Goal: Find specific page/section: Find specific page/section

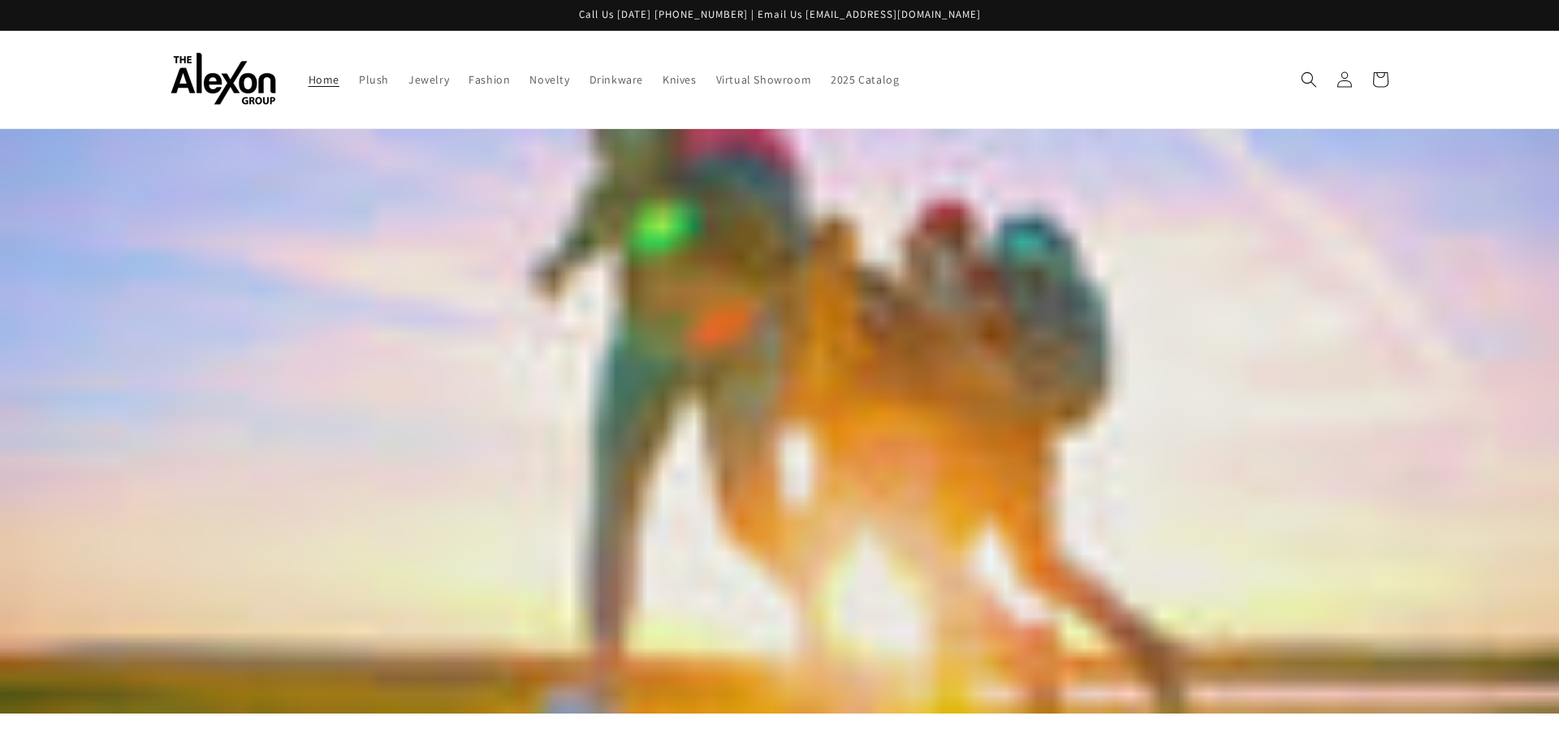
click at [243, 81] on img at bounding box center [224, 79] width 106 height 53
click at [1343, 86] on icon at bounding box center [1344, 79] width 17 height 17
click at [1389, 84] on icon at bounding box center [1380, 79] width 38 height 38
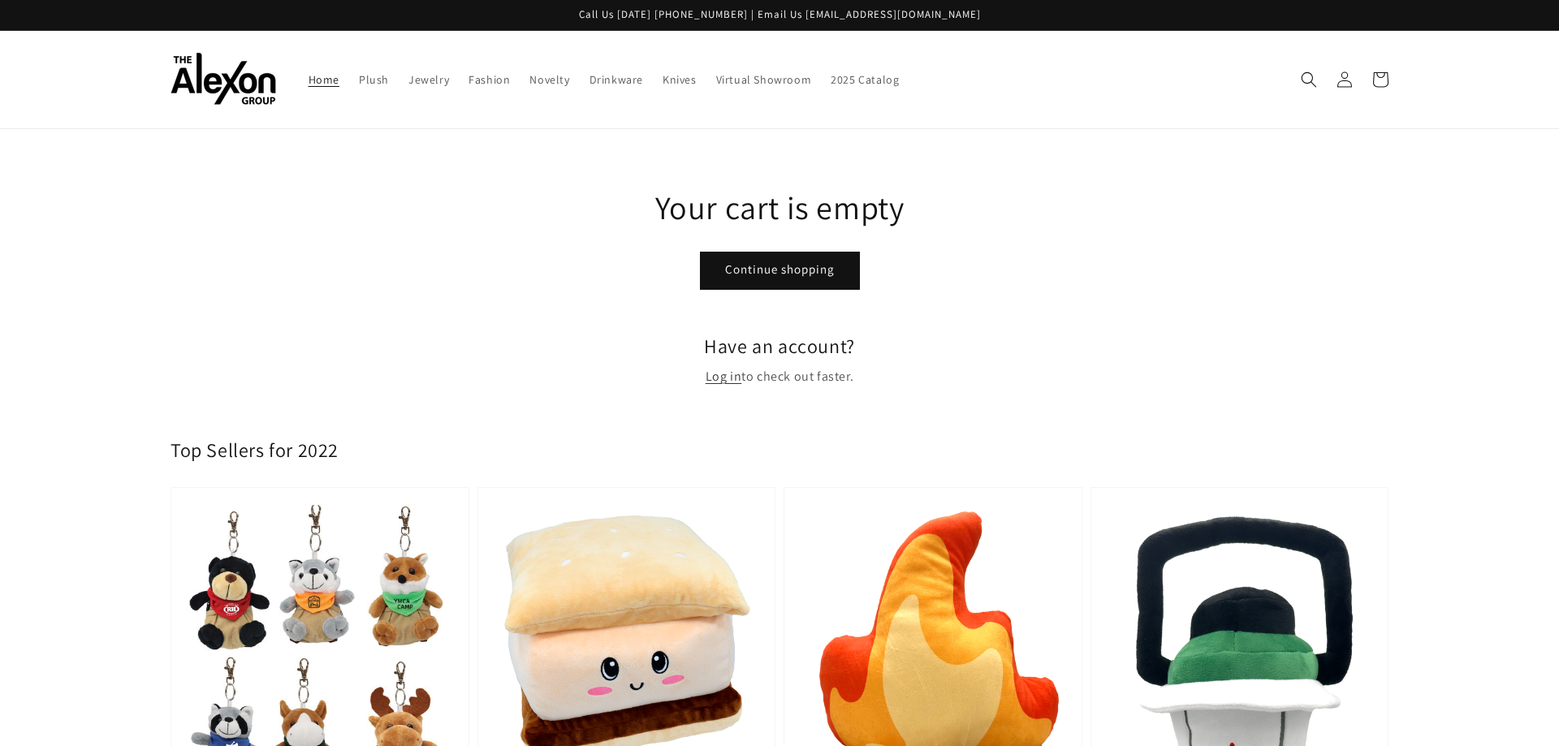
click at [327, 78] on span "Home" at bounding box center [324, 79] width 31 height 15
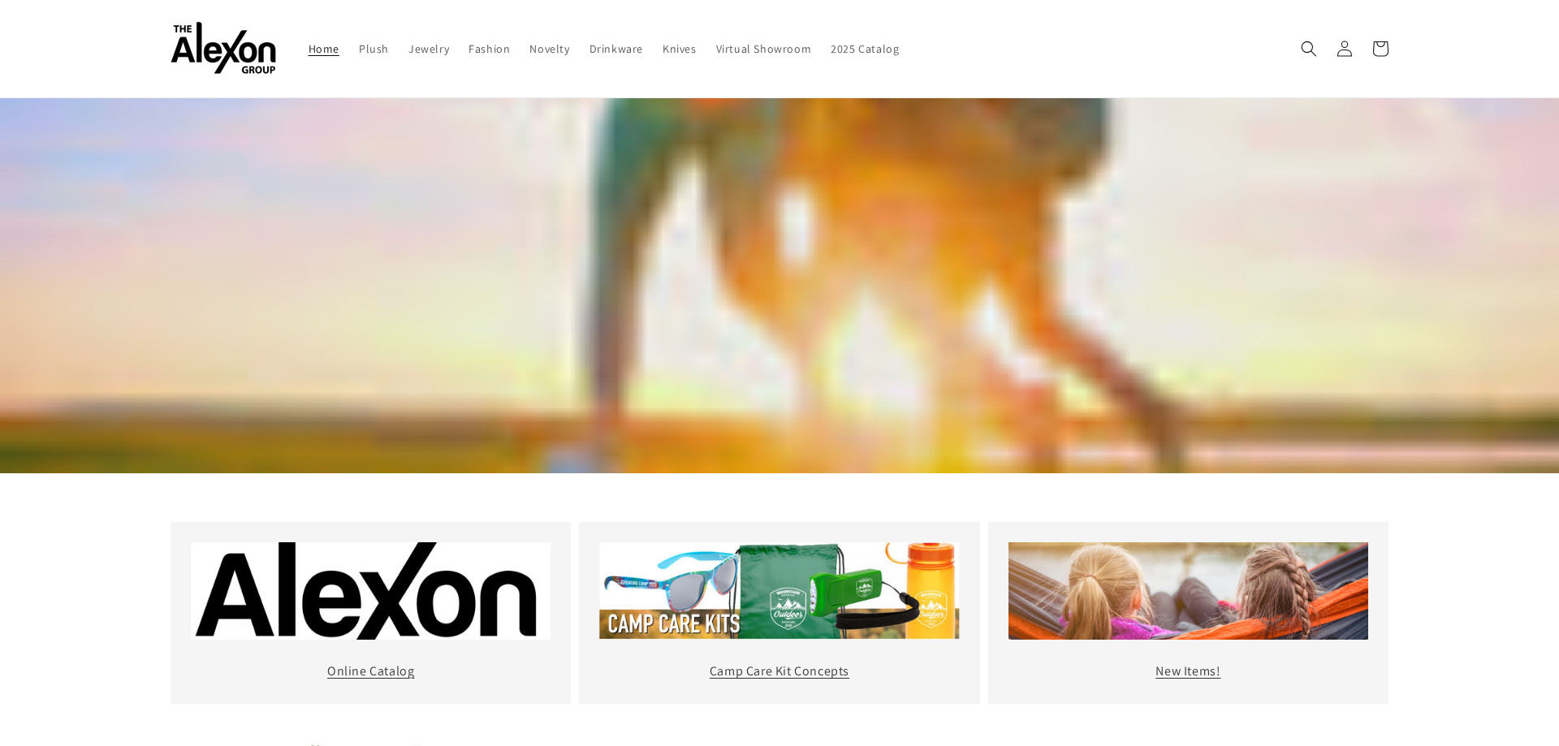
scroll to position [156, 0]
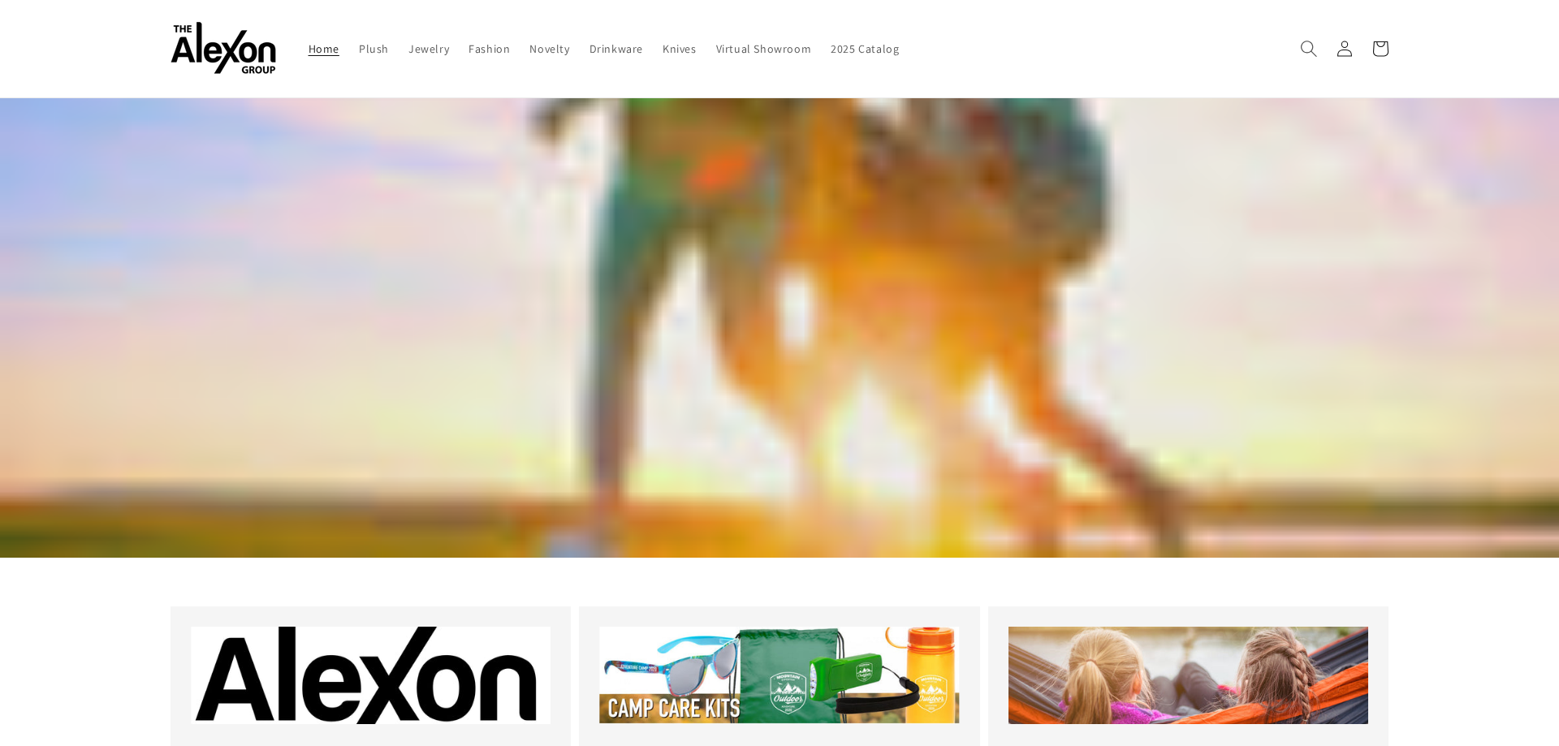
click at [1309, 47] on icon "Search" at bounding box center [1308, 48] width 17 height 17
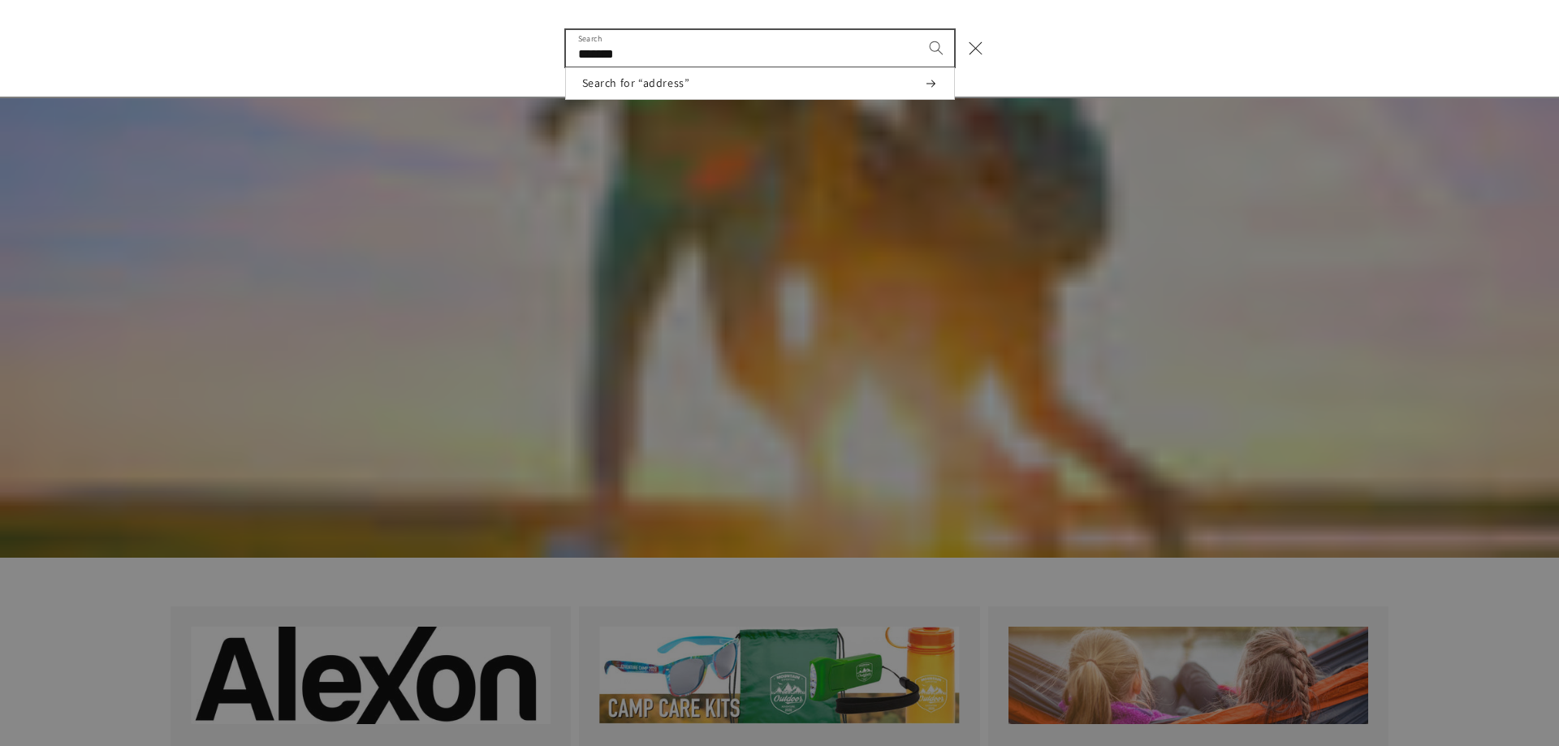
type input "*******"
click at [918, 30] on button "Search" at bounding box center [936, 48] width 36 height 36
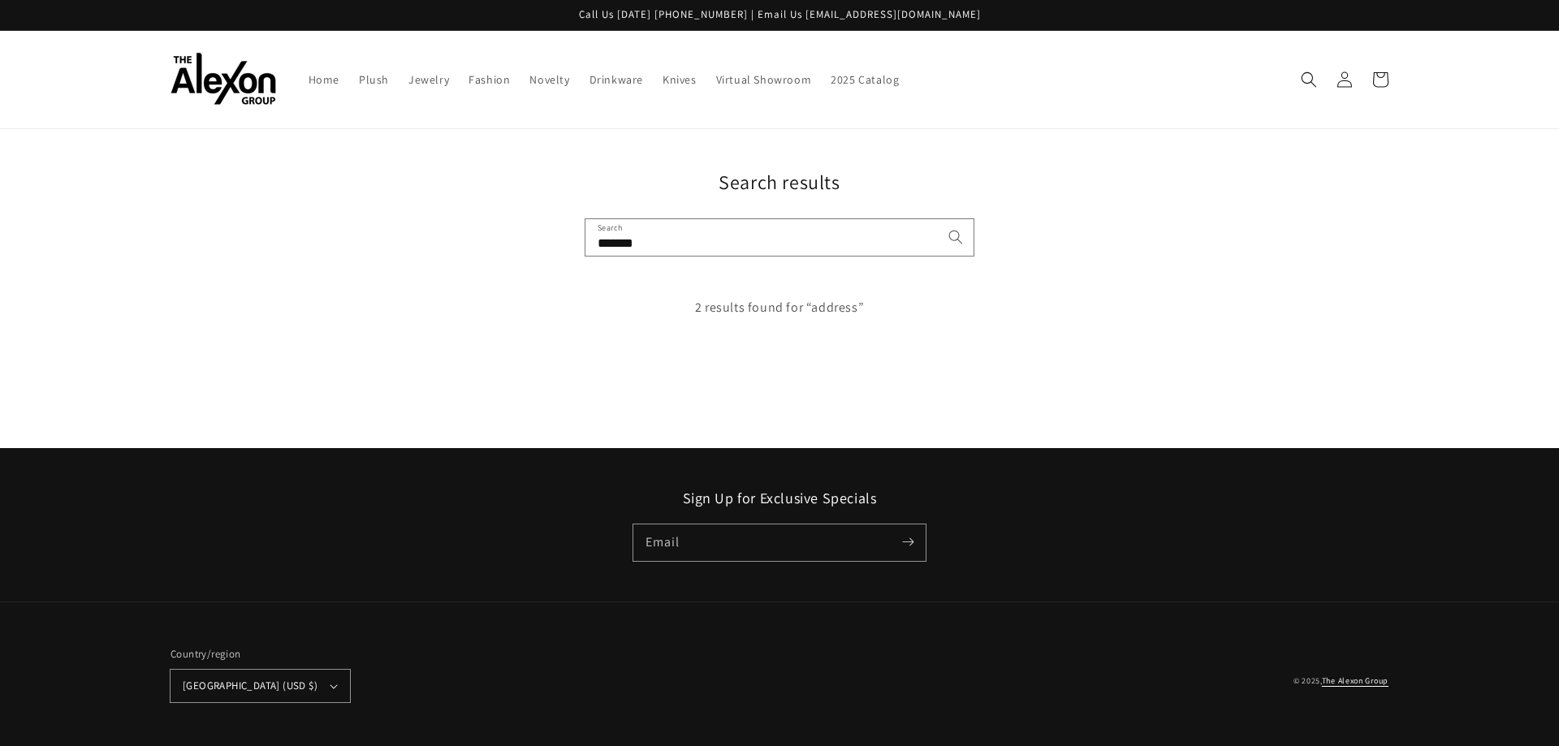
click at [1361, 681] on link "The Alexon Group" at bounding box center [1355, 681] width 67 height 11
